Goal: Transaction & Acquisition: Purchase product/service

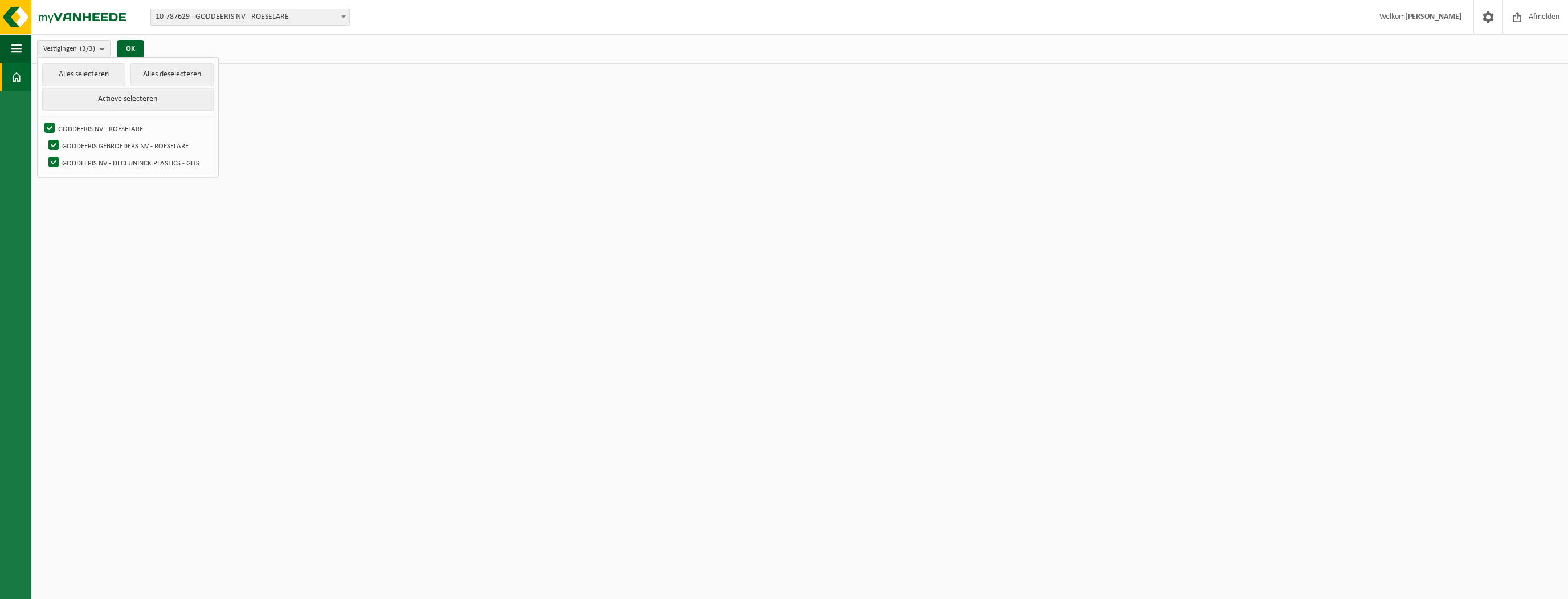
click at [1455, 14] on strong "[PERSON_NAME]" at bounding box center [1434, 16] width 57 height 9
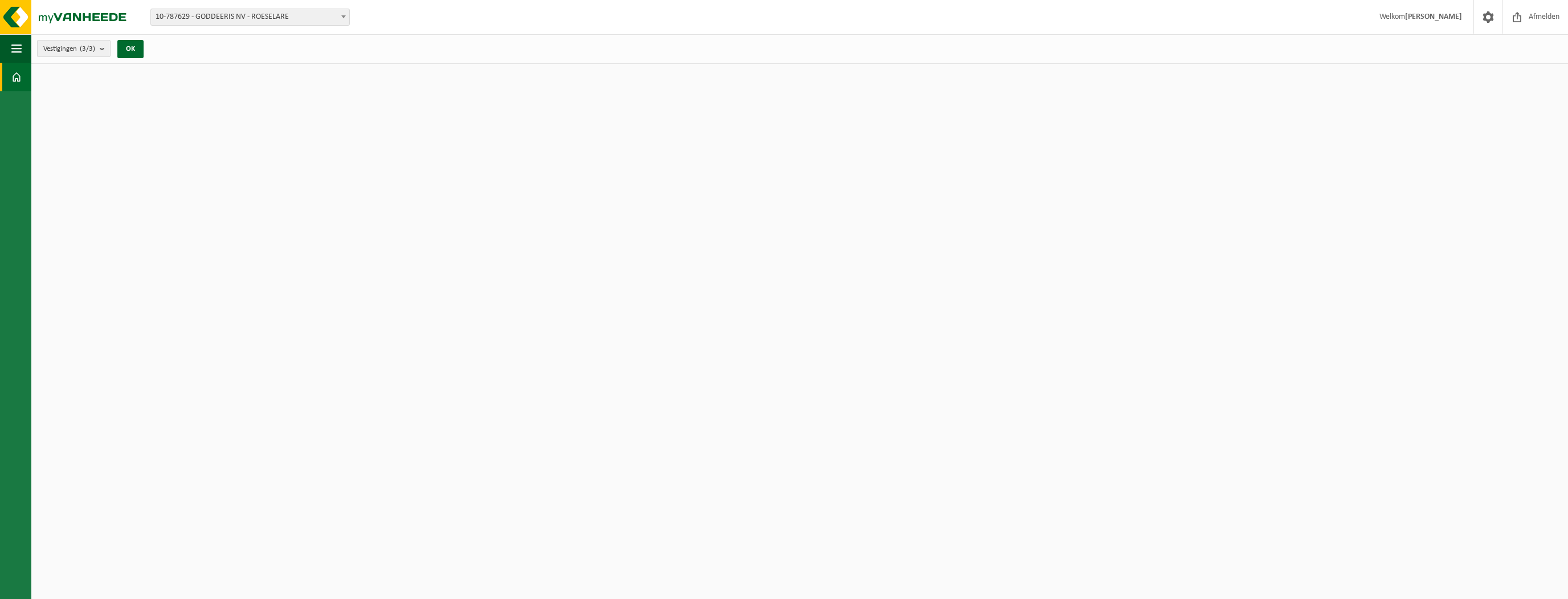
click at [51, 50] on span "Vestigingen (3/3)" at bounding box center [69, 49] width 52 height 17
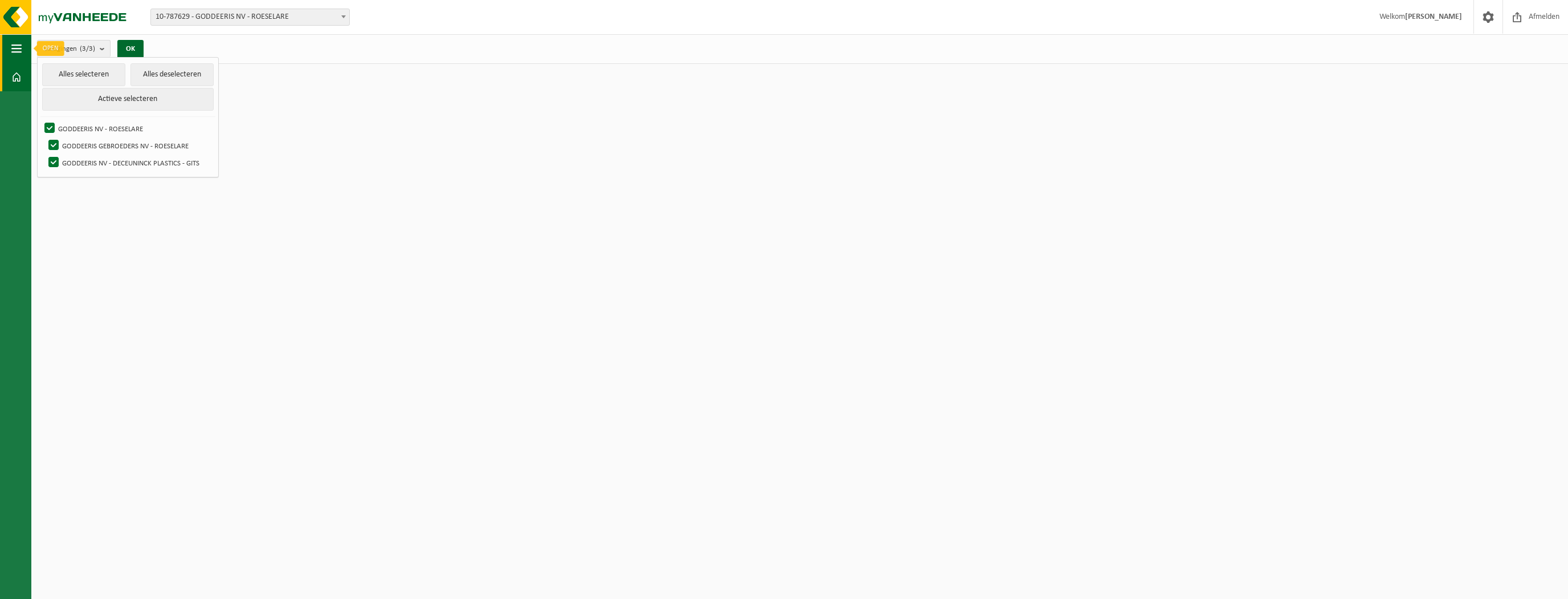
click at [14, 53] on span "button" at bounding box center [16, 49] width 11 height 29
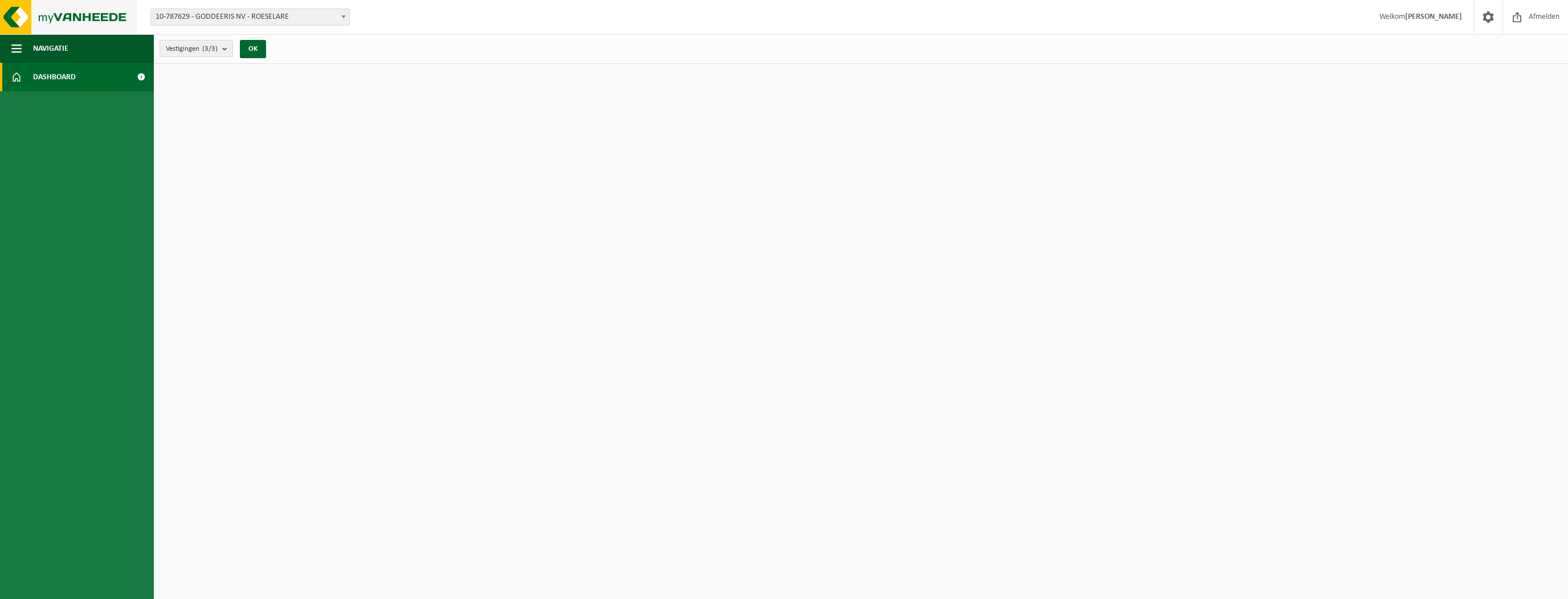
drag, startPoint x: 68, startPoint y: 22, endPoint x: 78, endPoint y: 18, distance: 10.8
click at [70, 22] on img at bounding box center [68, 17] width 137 height 34
click at [46, 78] on span "Dashboard" at bounding box center [55, 78] width 43 height 29
click at [13, 78] on span at bounding box center [16, 78] width 11 height 29
click at [14, 45] on span "button" at bounding box center [16, 49] width 11 height 29
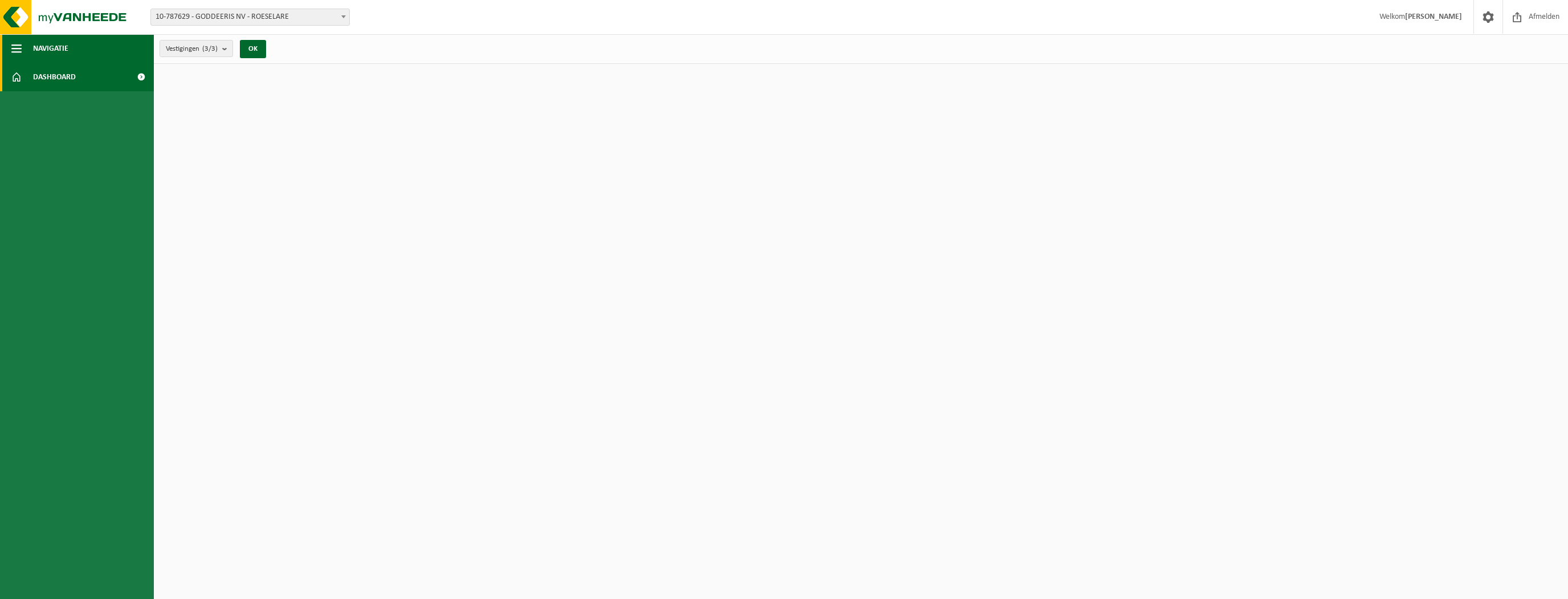
click at [14, 45] on span "button" at bounding box center [16, 49] width 11 height 29
click at [16, 10] on img at bounding box center [68, 17] width 137 height 34
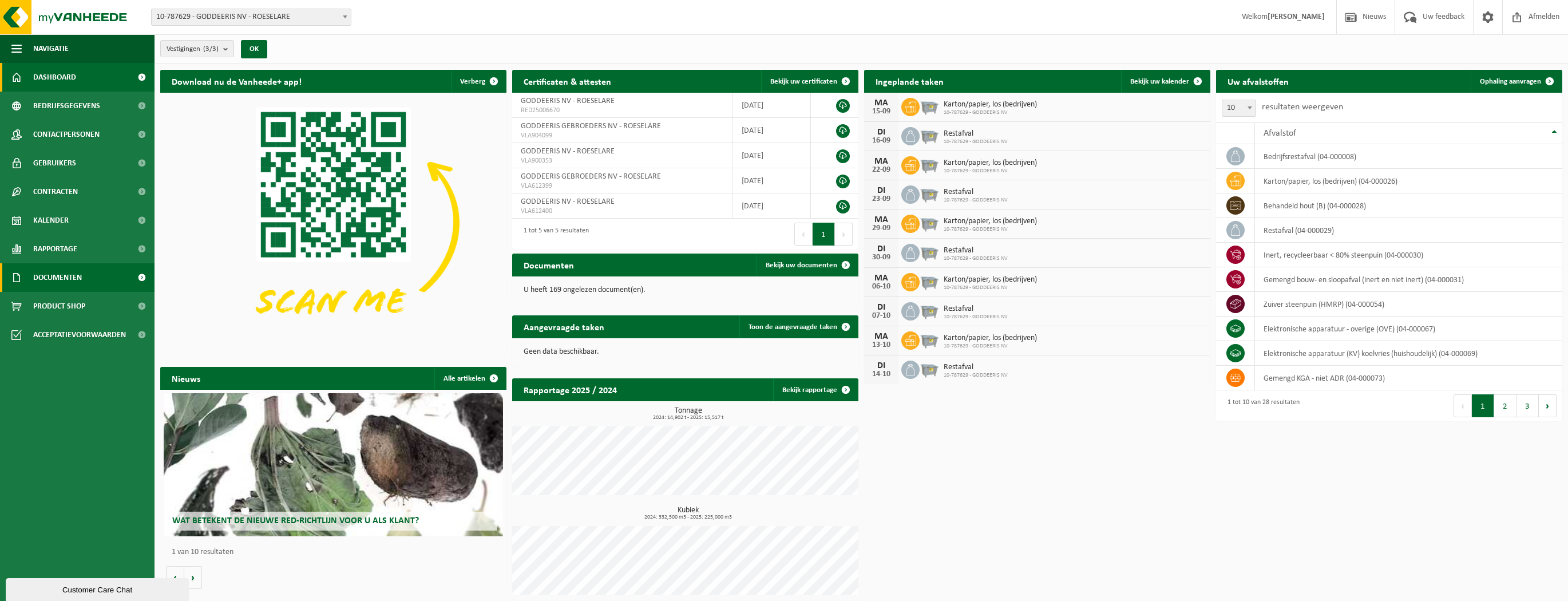
click at [77, 283] on span "Documenten" at bounding box center [58, 277] width 49 height 29
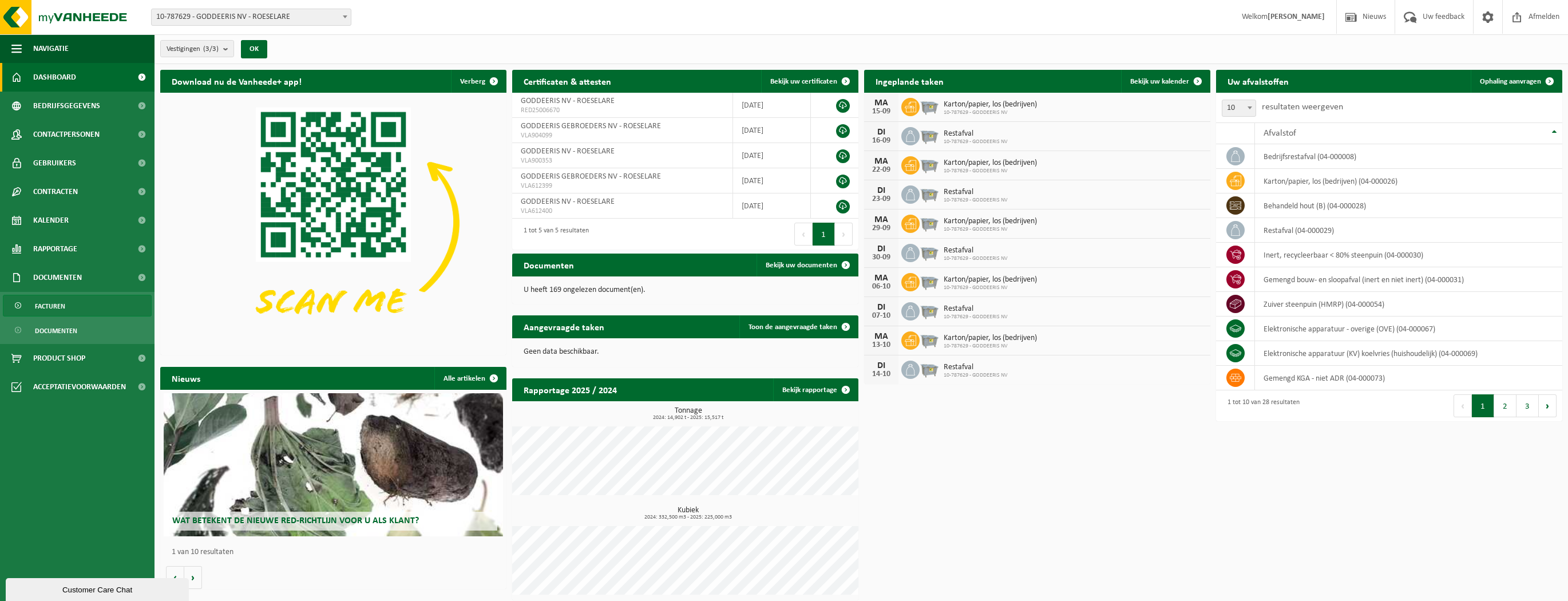
click at [55, 307] on span "Facturen" at bounding box center [50, 305] width 31 height 22
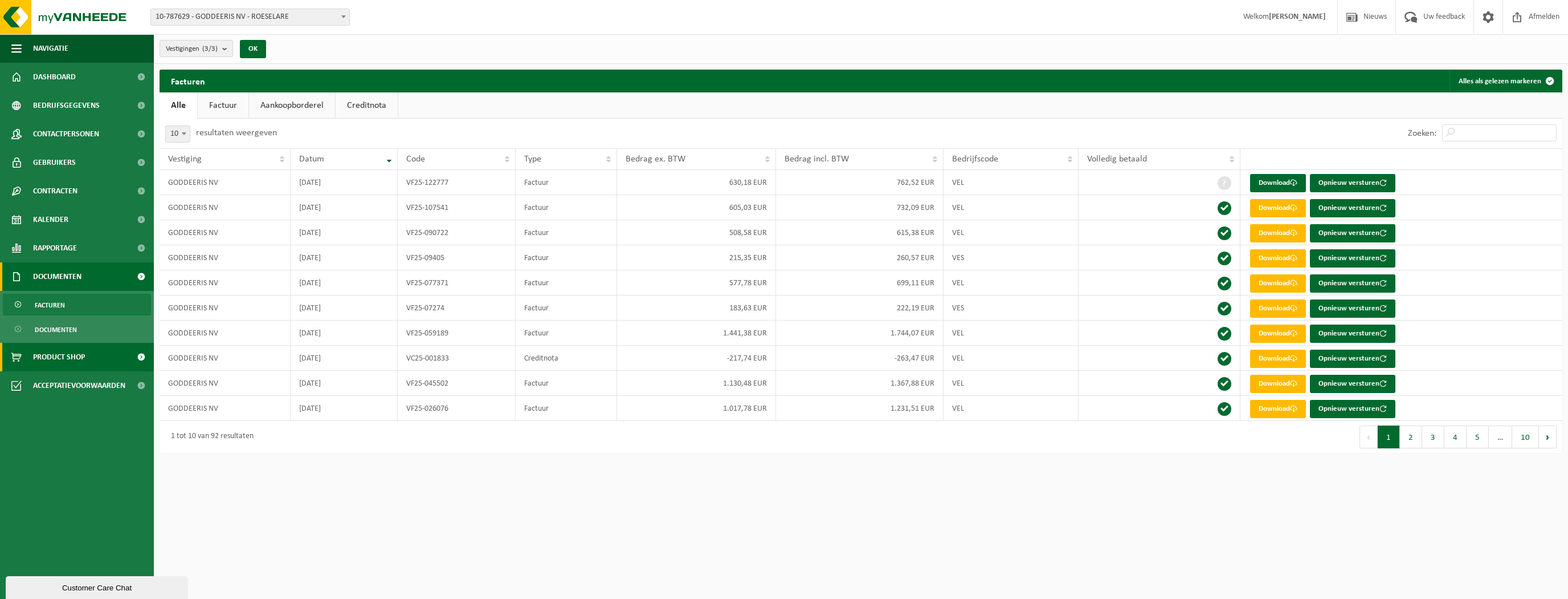
click at [43, 358] on span "Product Shop" at bounding box center [59, 357] width 52 height 29
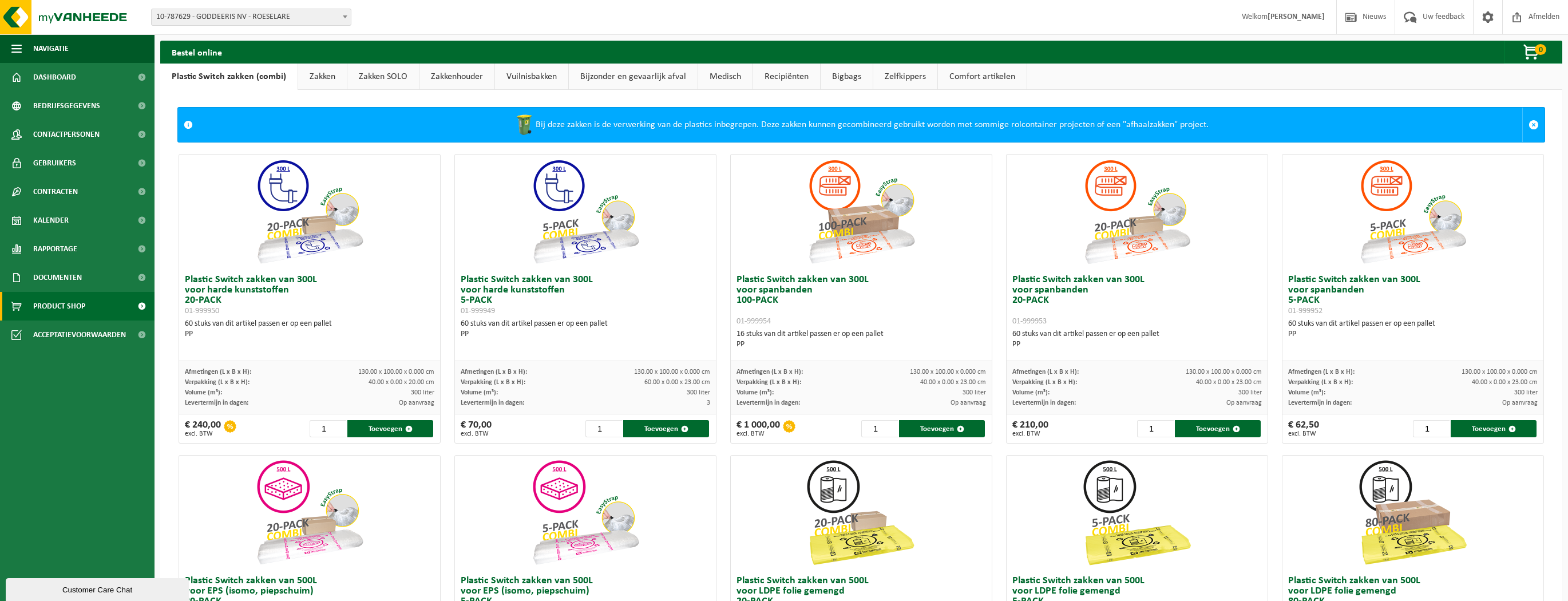
drag, startPoint x: 1230, startPoint y: 119, endPoint x: 1206, endPoint y: 132, distance: 27.3
click at [1206, 132] on div "Bij deze zakken is de verwerking van de plastics inbegrepen. Deze zakken kunnen…" at bounding box center [861, 125] width 1324 height 35
click at [1201, 132] on div "Bij deze zakken is de verwerking van de plastics inbegrepen. Deze zakken kunnen…" at bounding box center [861, 125] width 1324 height 35
drag, startPoint x: 1220, startPoint y: 124, endPoint x: 1206, endPoint y: 126, distance: 14.1
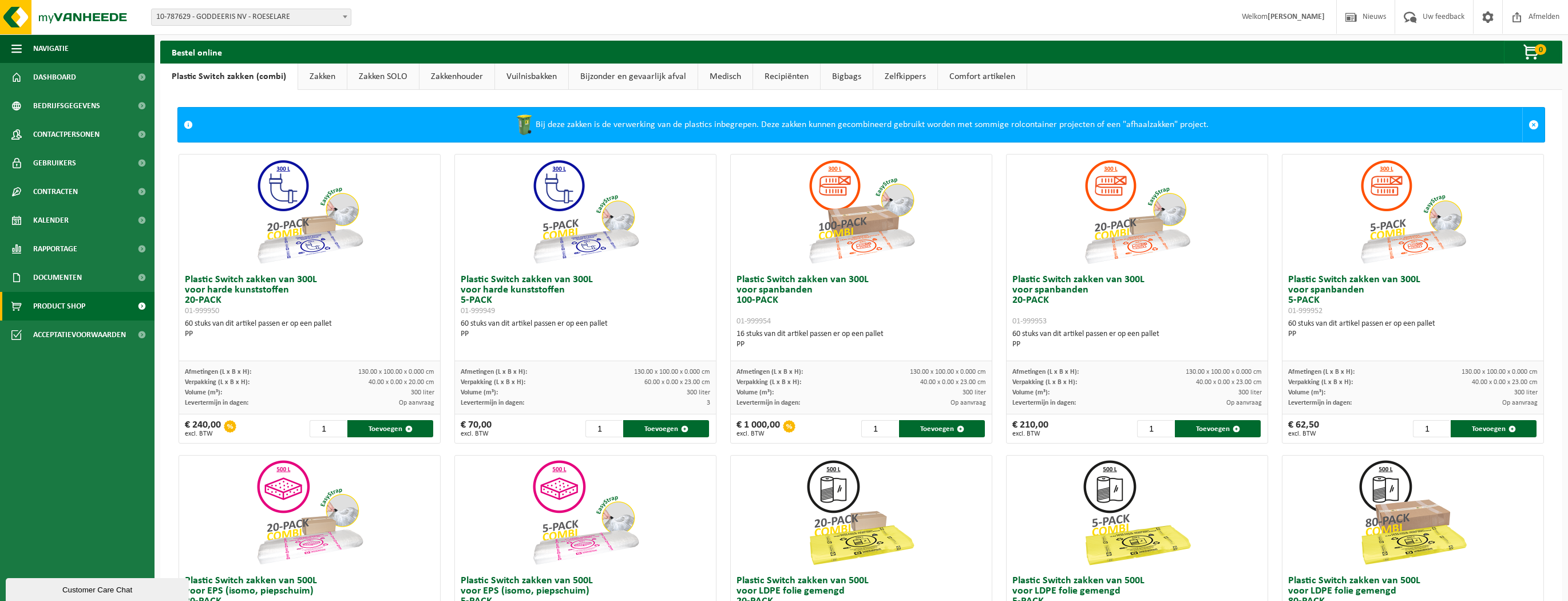
click at [1206, 126] on div "Bij deze zakken is de verwerking van de plastics inbegrepen. Deze zakken kunnen…" at bounding box center [861, 125] width 1324 height 35
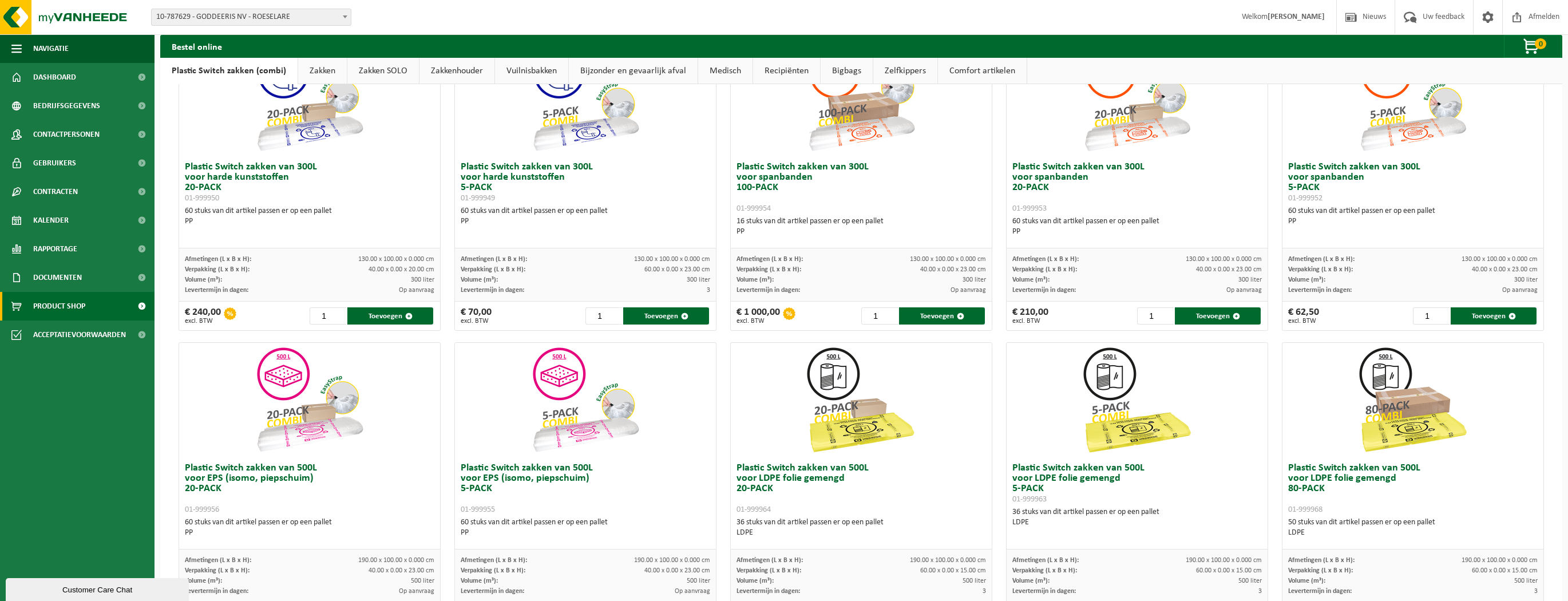
scroll to position [228, 0]
